Goal: Obtain resource: Download file/media

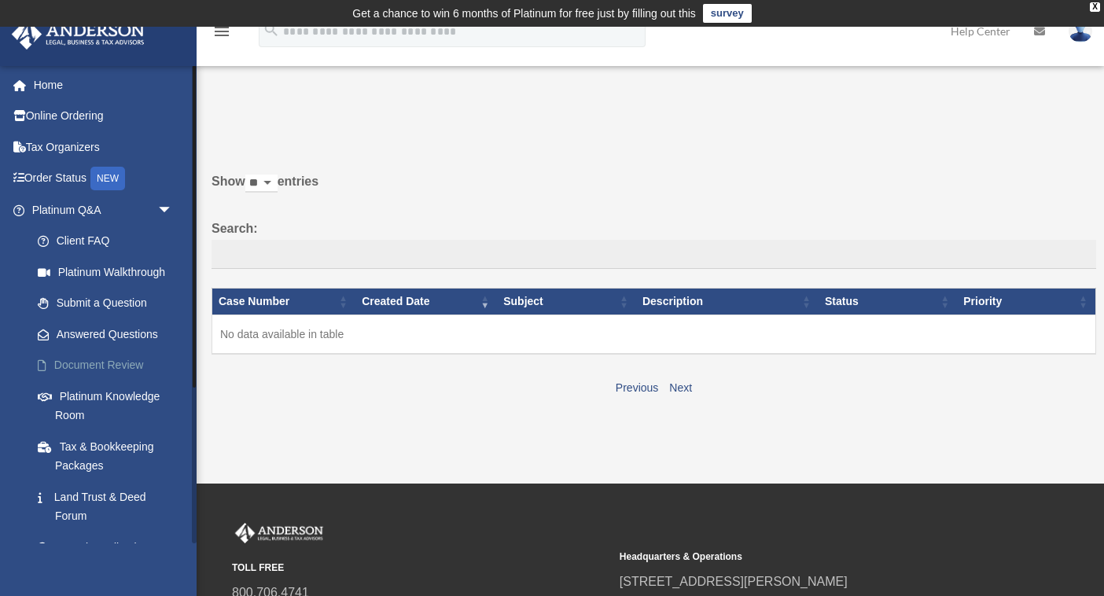
click at [94, 362] on link "Document Review" at bounding box center [109, 365] width 175 height 31
click at [64, 359] on link "Document Review" at bounding box center [109, 365] width 175 height 31
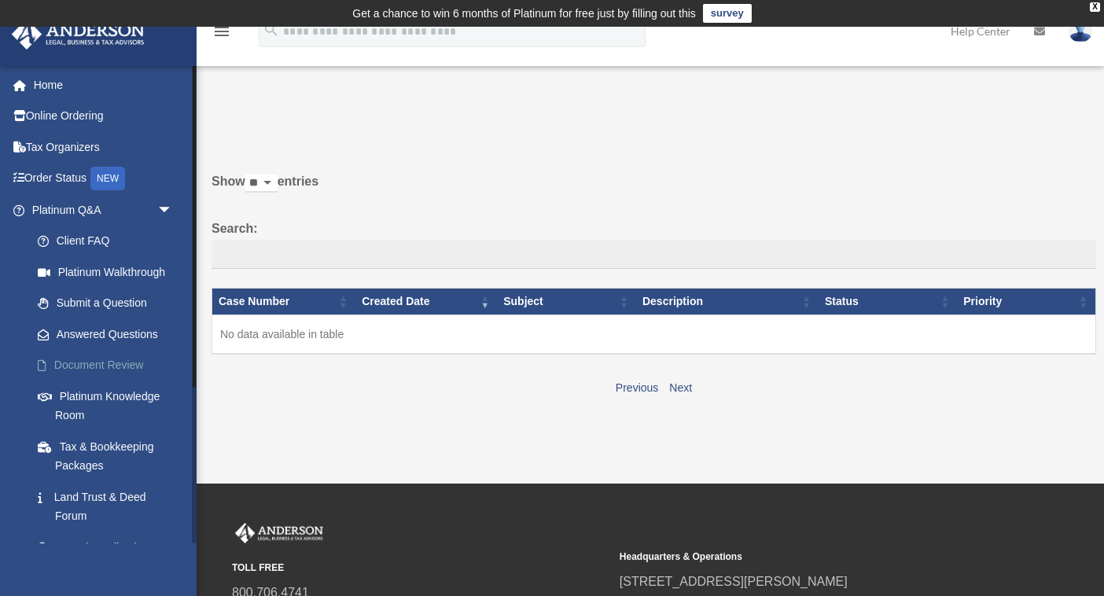
click at [64, 359] on link "Document Review" at bounding box center [109, 365] width 175 height 31
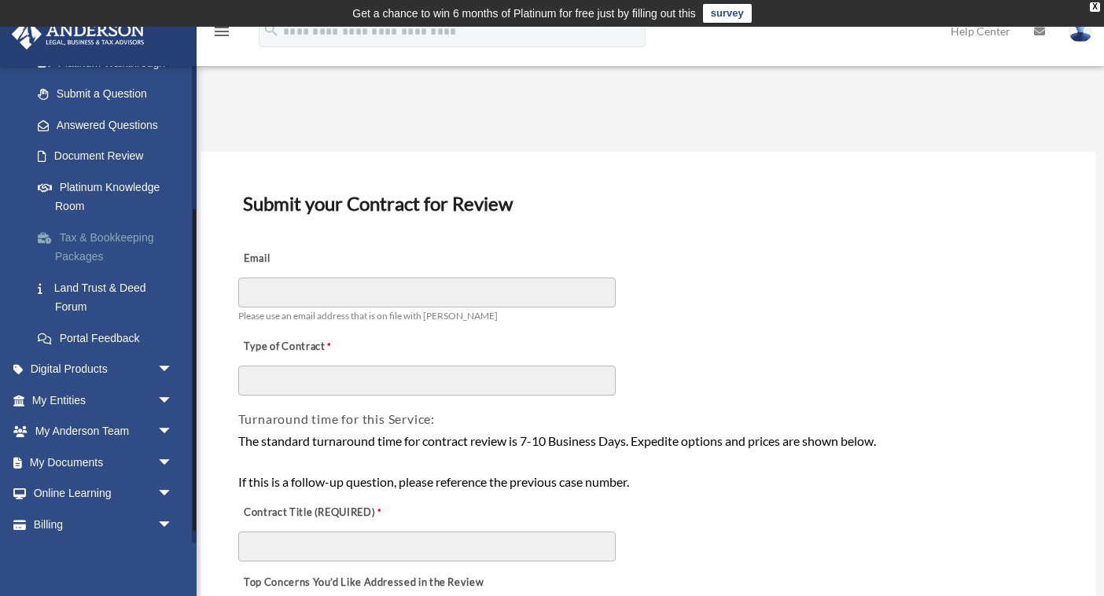
scroll to position [228, 0]
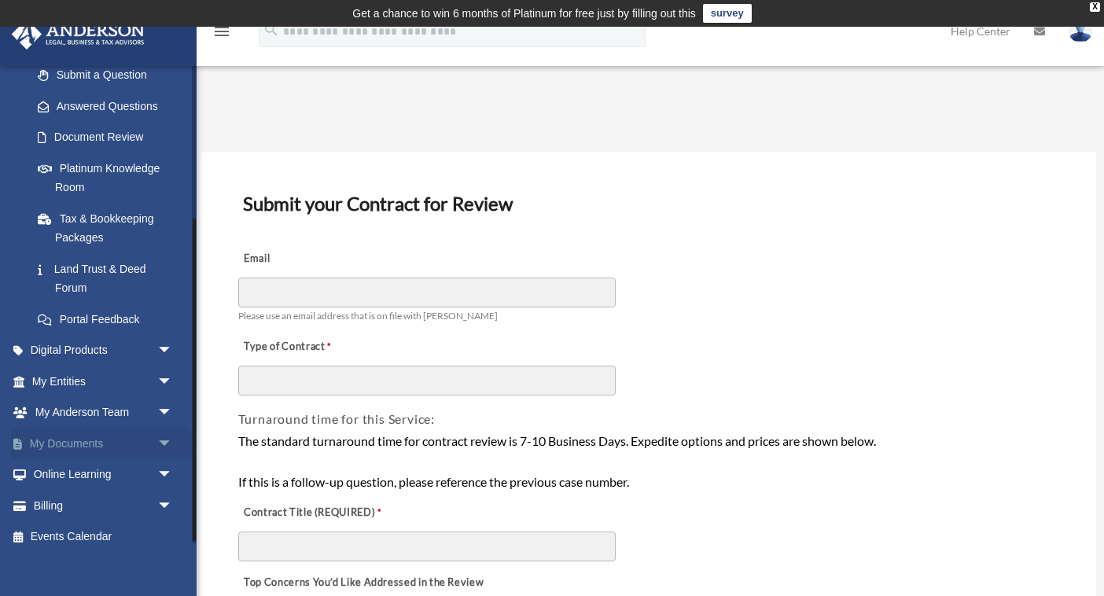
click at [101, 439] on link "My Documents arrow_drop_down" at bounding box center [104, 443] width 186 height 31
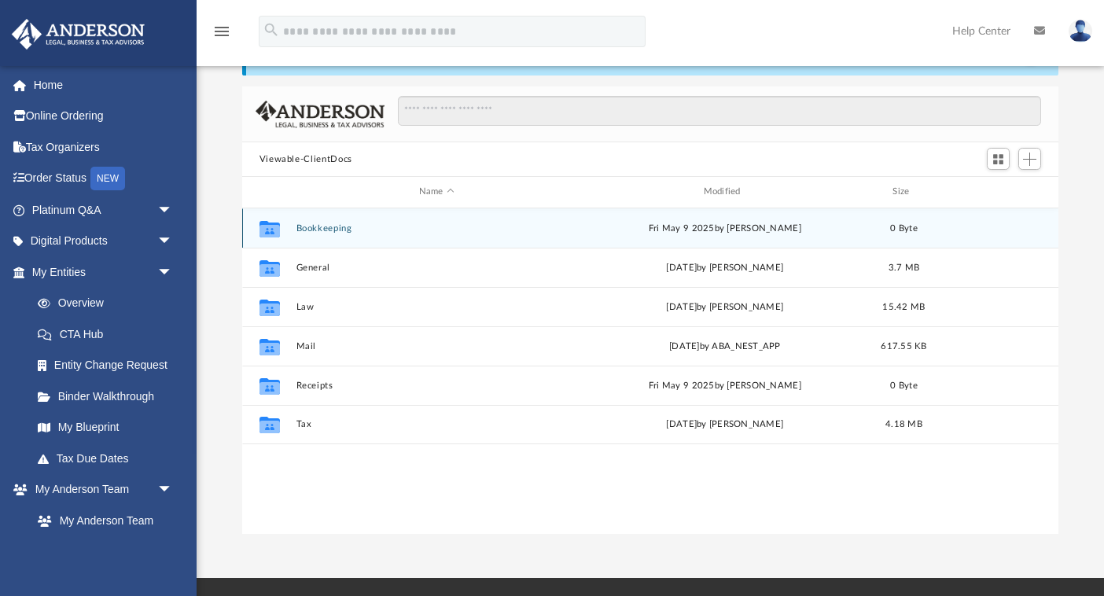
scroll to position [107, 0]
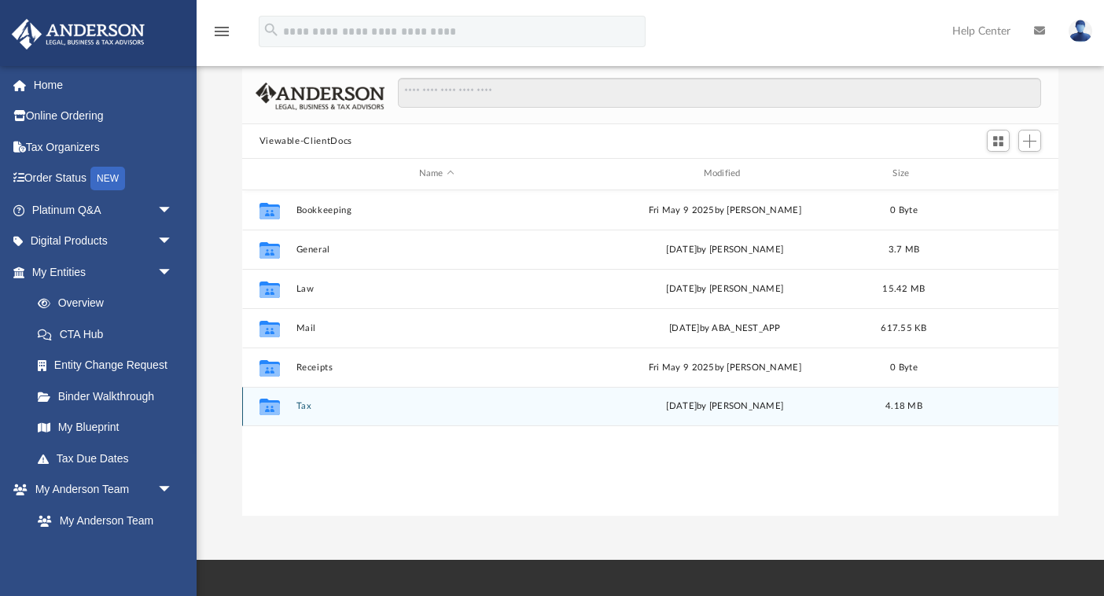
click at [303, 408] on button "Tax" at bounding box center [437, 406] width 282 height 10
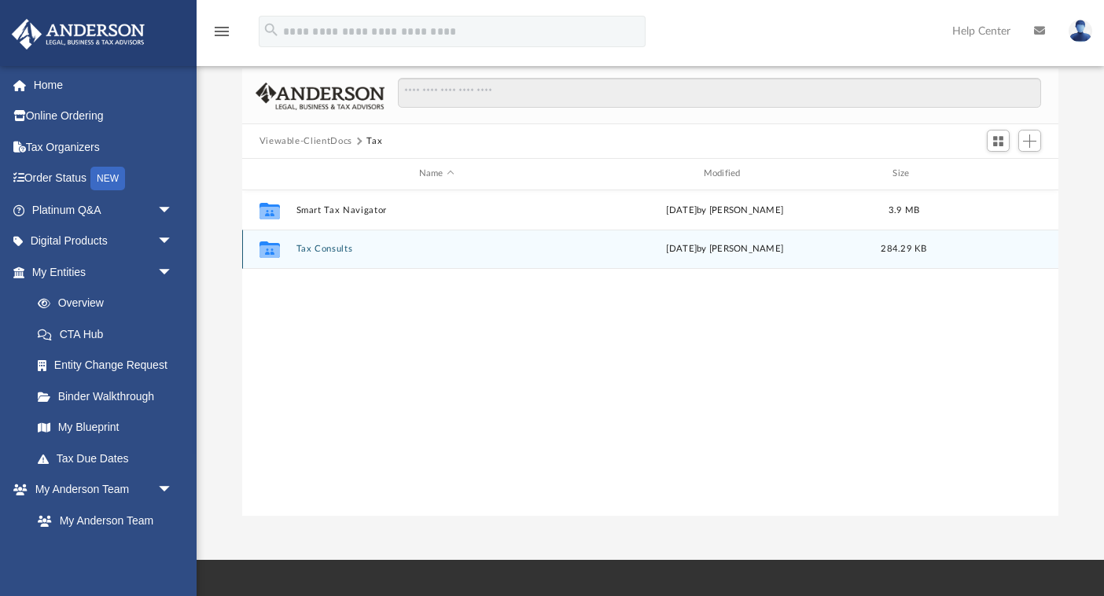
click at [324, 247] on button "Tax Consults" at bounding box center [437, 249] width 282 height 10
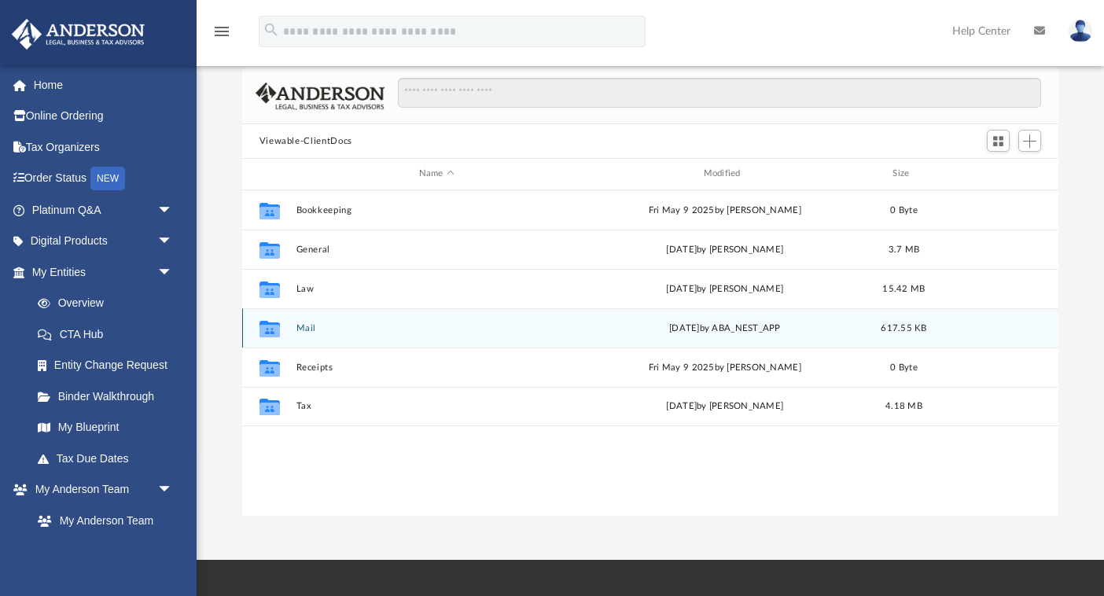
scroll to position [358, 816]
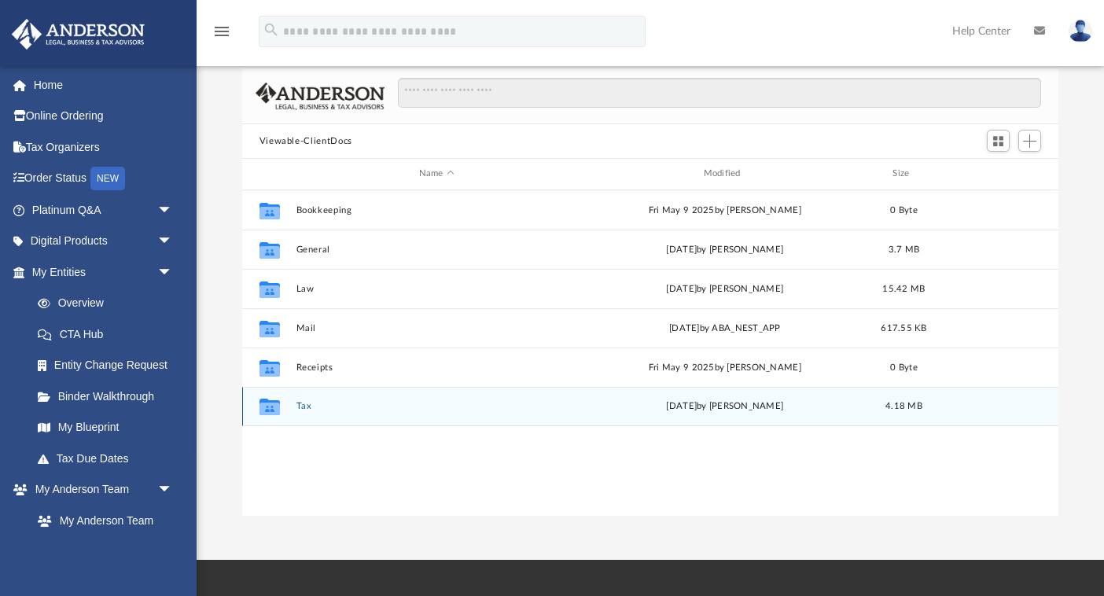
click at [304, 404] on button "Tax" at bounding box center [437, 406] width 282 height 10
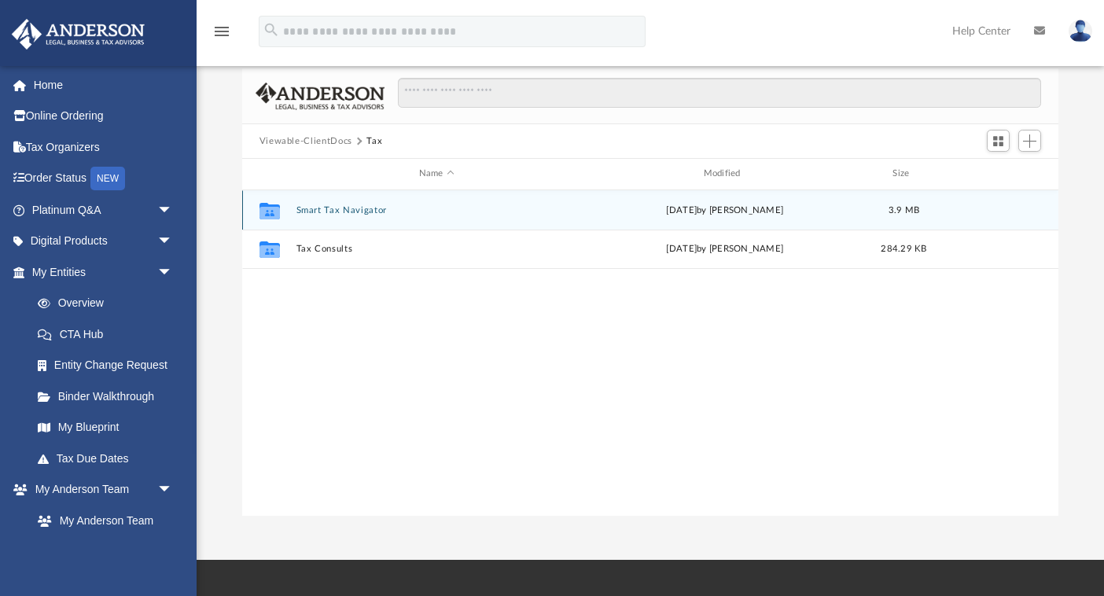
click at [356, 213] on button "Smart Tax Navigator" at bounding box center [437, 210] width 282 height 10
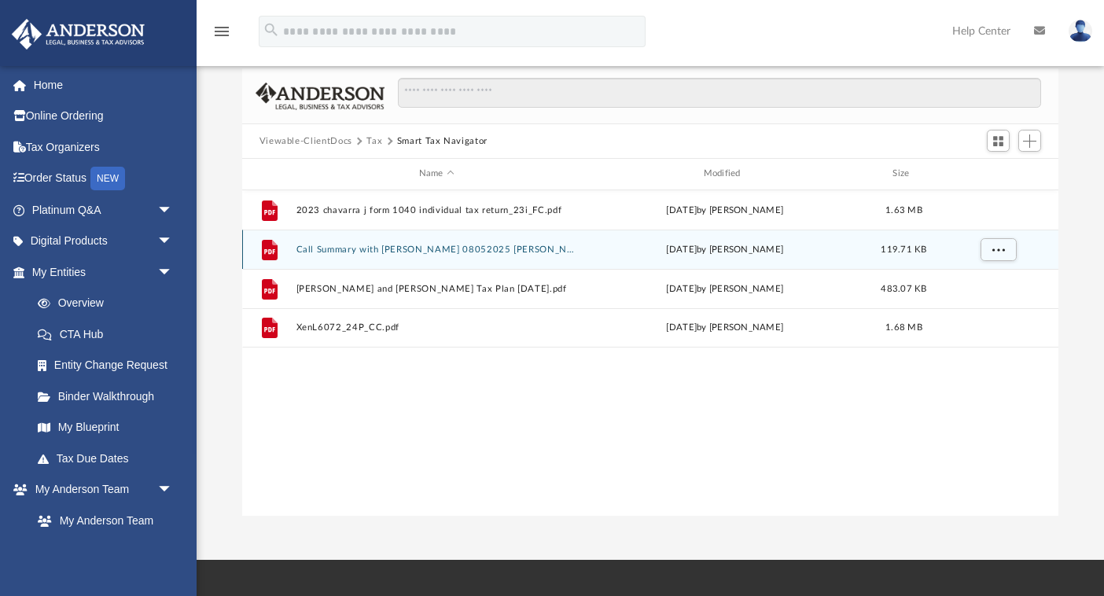
click at [389, 255] on div "File Call Summary with [PERSON_NAME] 08052025 [PERSON_NAME].pdf [DATE] by [PERS…" at bounding box center [650, 249] width 817 height 39
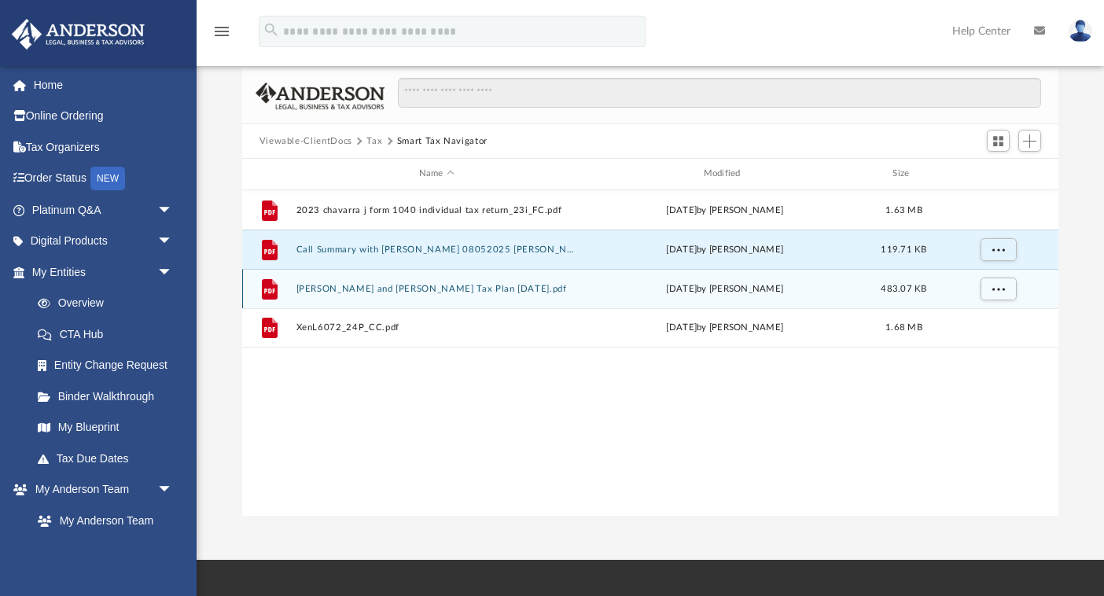
click at [391, 291] on button "[PERSON_NAME] and [PERSON_NAME] Tax Plan [DATE].pdf" at bounding box center [437, 289] width 282 height 10
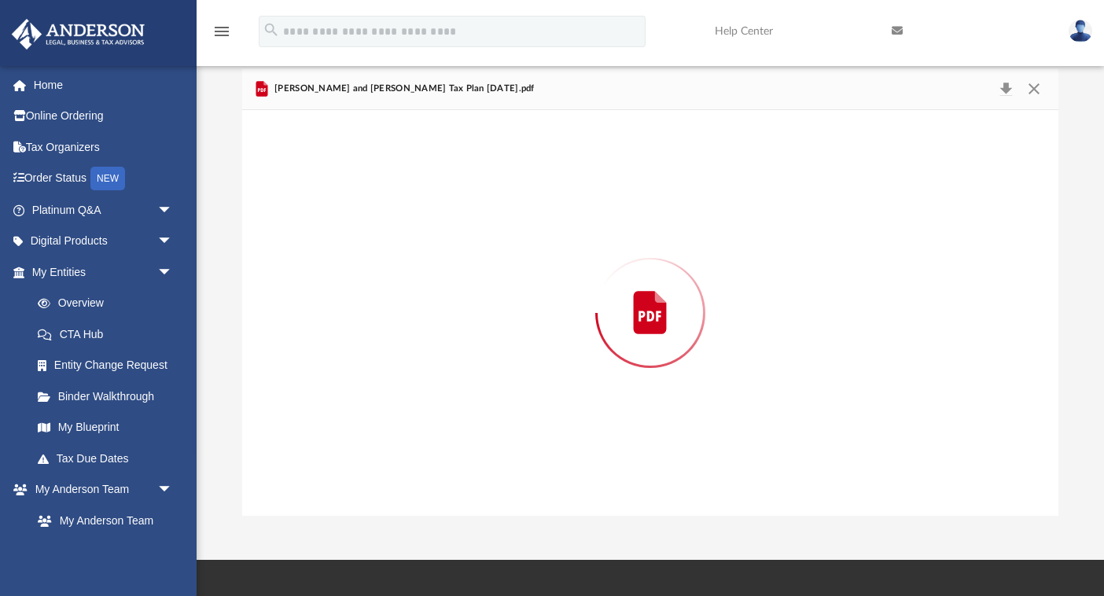
click at [391, 291] on div "Preview" at bounding box center [650, 313] width 817 height 406
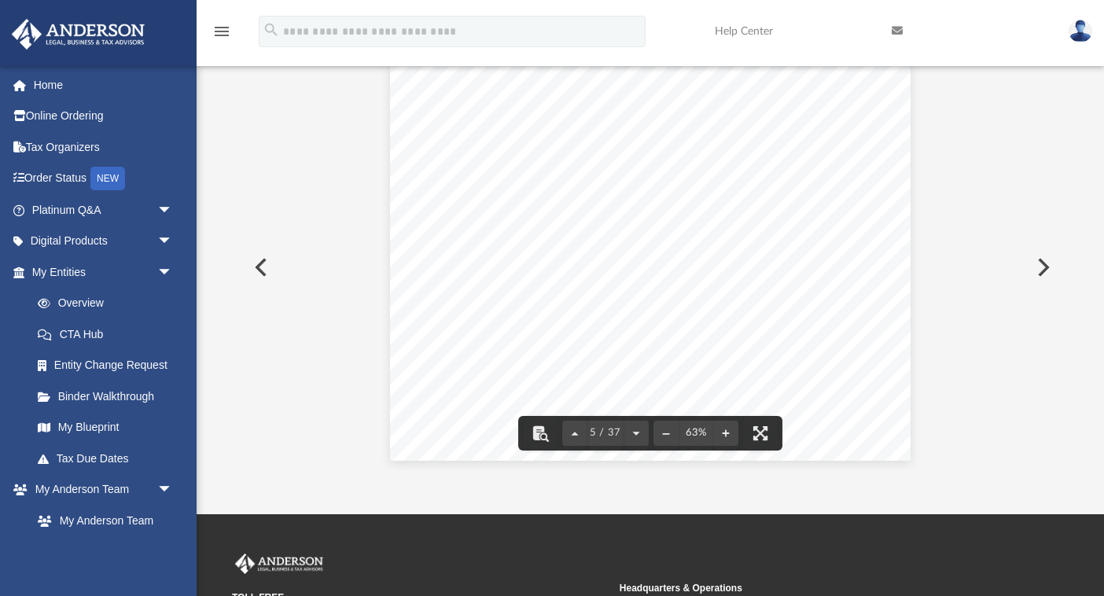
scroll to position [1723, 0]
click at [772, 204] on span "$125,815" at bounding box center [772, 206] width 28 height 7
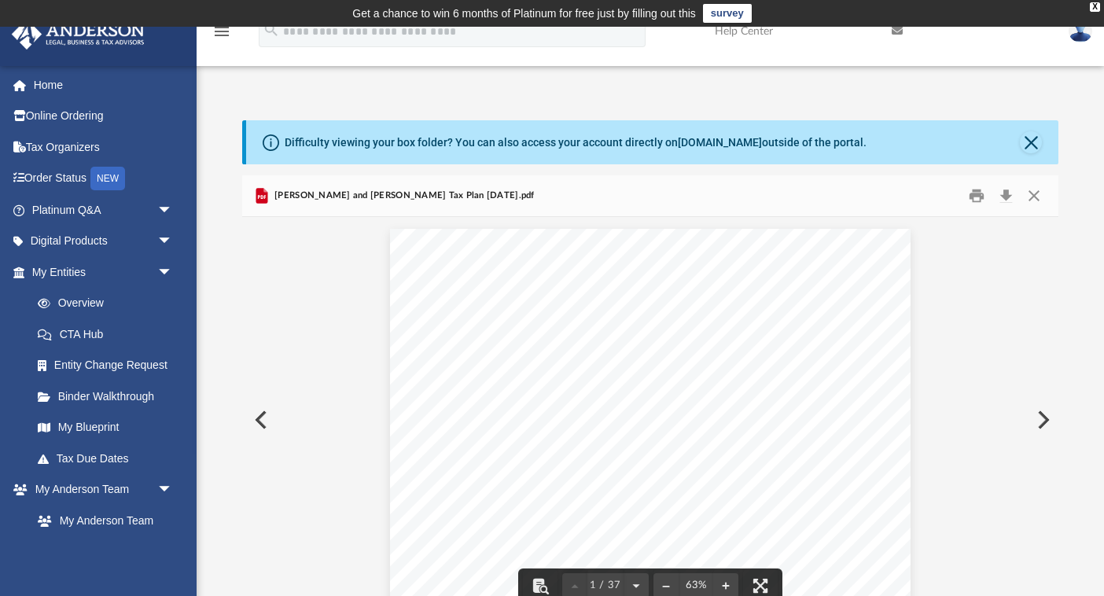
scroll to position [0, 0]
click at [1009, 196] on button "Download" at bounding box center [1006, 196] width 28 height 24
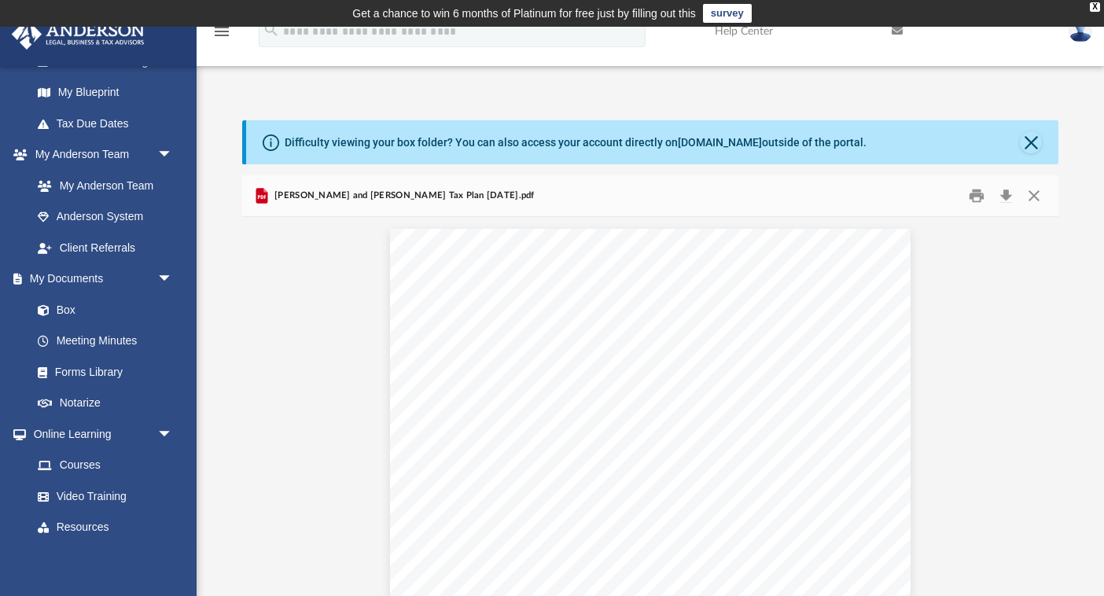
scroll to position [337, 0]
click at [77, 301] on link "Box" at bounding box center [101, 307] width 159 height 31
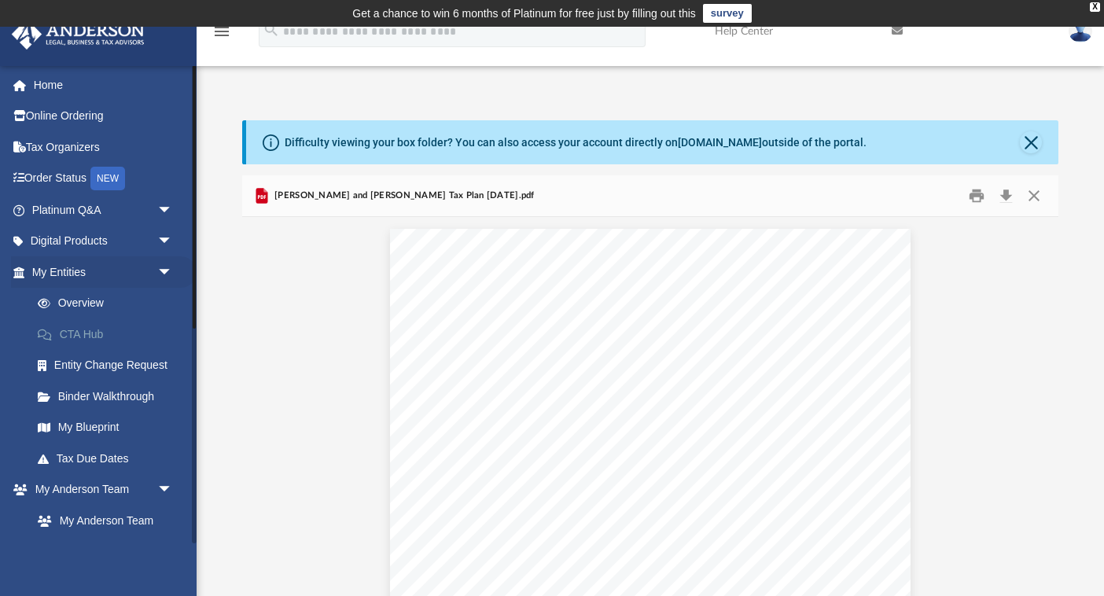
scroll to position [0, 0]
click at [72, 272] on link "My Entities arrow_drop_down" at bounding box center [104, 271] width 186 height 31
click at [94, 304] on link "Overview" at bounding box center [109, 303] width 175 height 31
click at [83, 300] on link "Overview" at bounding box center [109, 303] width 175 height 31
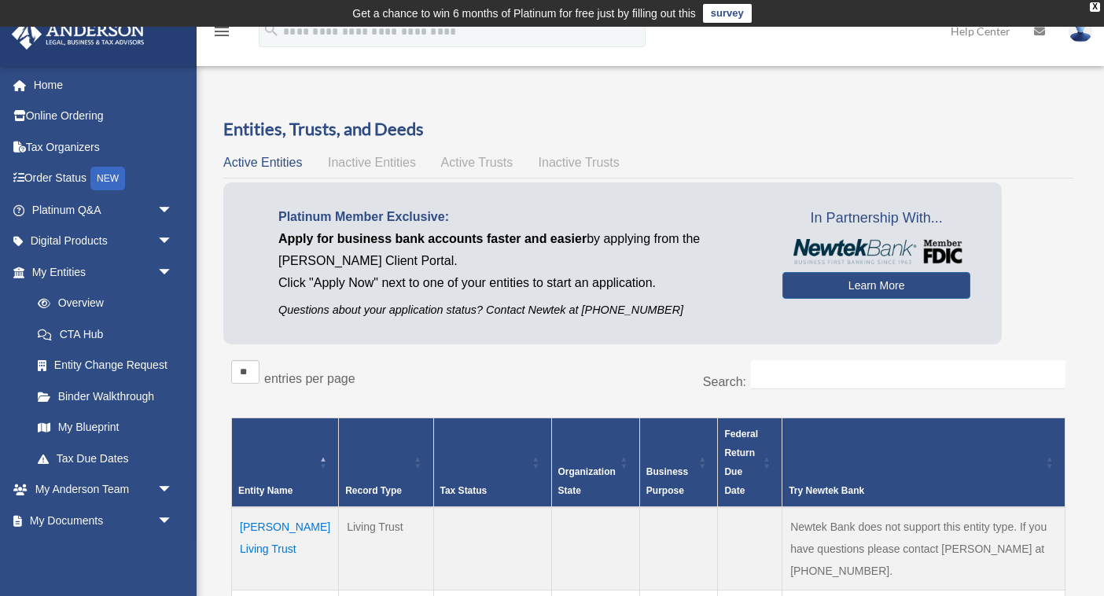
click at [83, 300] on link "Overview" at bounding box center [101, 303] width 159 height 31
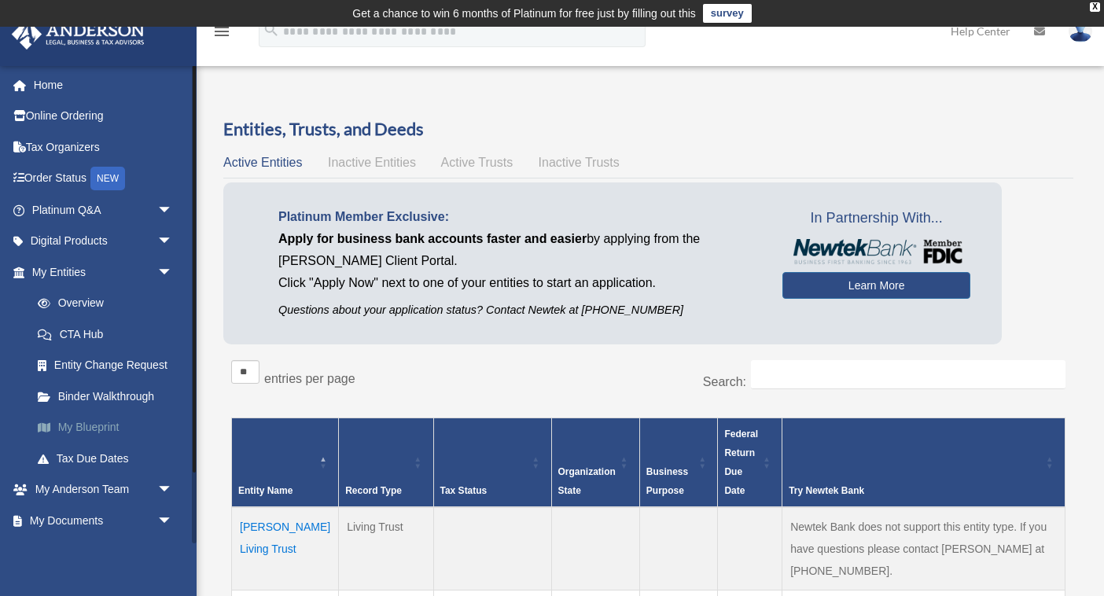
click at [96, 429] on link "My Blueprint" at bounding box center [109, 427] width 175 height 31
